Goal: Task Accomplishment & Management: Manage account settings

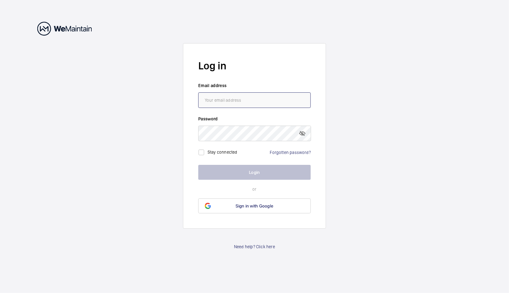
click at [274, 102] on input "email" at bounding box center [254, 100] width 113 height 16
type input "[PERSON_NAME][EMAIL_ADDRESS][DOMAIN_NAME]"
click at [235, 102] on input "[PERSON_NAME][EMAIL_ADDRESS][DOMAIN_NAME]" at bounding box center [254, 100] width 113 height 16
click at [174, 120] on wm-front-auth-container "Log in Email address h.gekas@lrc-uk.com Password Stay connected Forgotten passw…" at bounding box center [254, 146] width 509 height 293
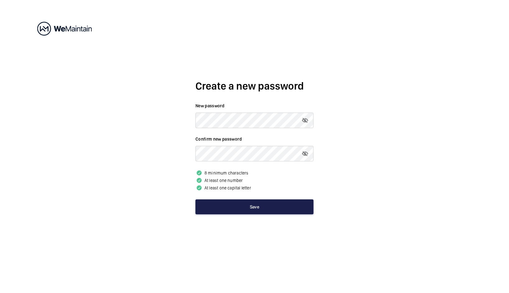
click at [253, 208] on button "Save" at bounding box center [255, 206] width 118 height 15
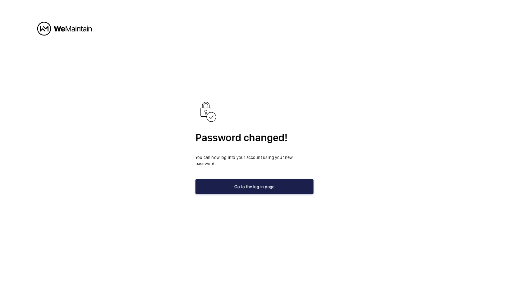
click at [259, 187] on button "Go to the log in page" at bounding box center [255, 186] width 118 height 15
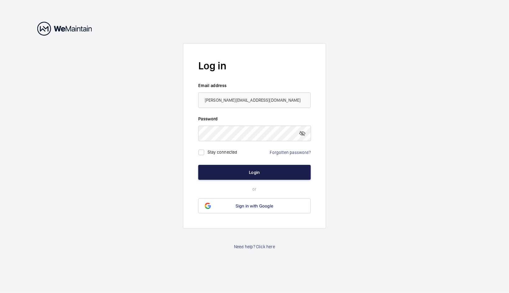
click at [250, 171] on button "Login" at bounding box center [254, 172] width 113 height 15
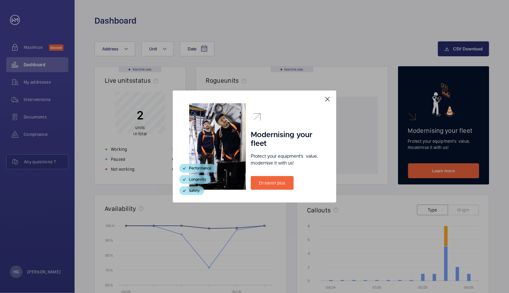
click at [328, 98] on mat-icon at bounding box center [327, 98] width 7 height 7
